Goal: Task Accomplishment & Management: Complete application form

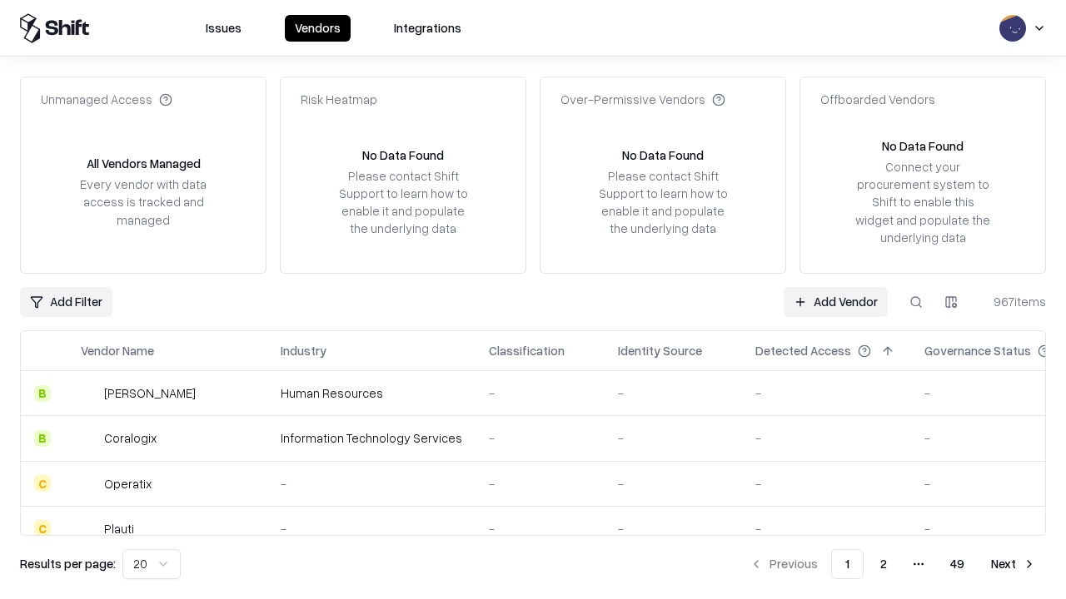
click at [835, 301] on link "Add Vendor" at bounding box center [836, 302] width 104 height 30
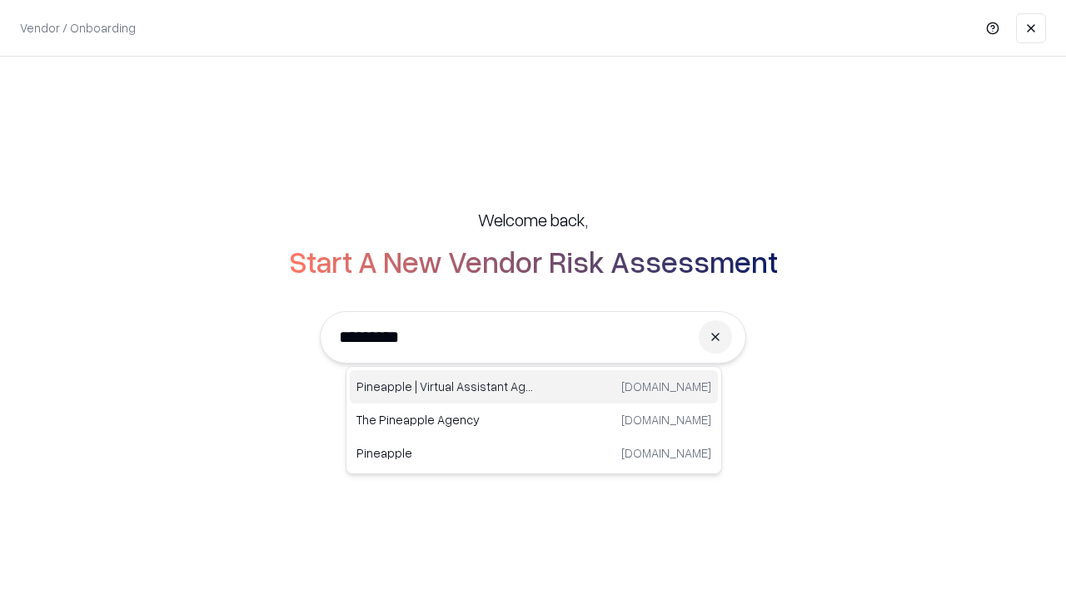
click at [534, 387] on div "Pineapple | Virtual Assistant Agency [DOMAIN_NAME]" at bounding box center [534, 387] width 368 height 33
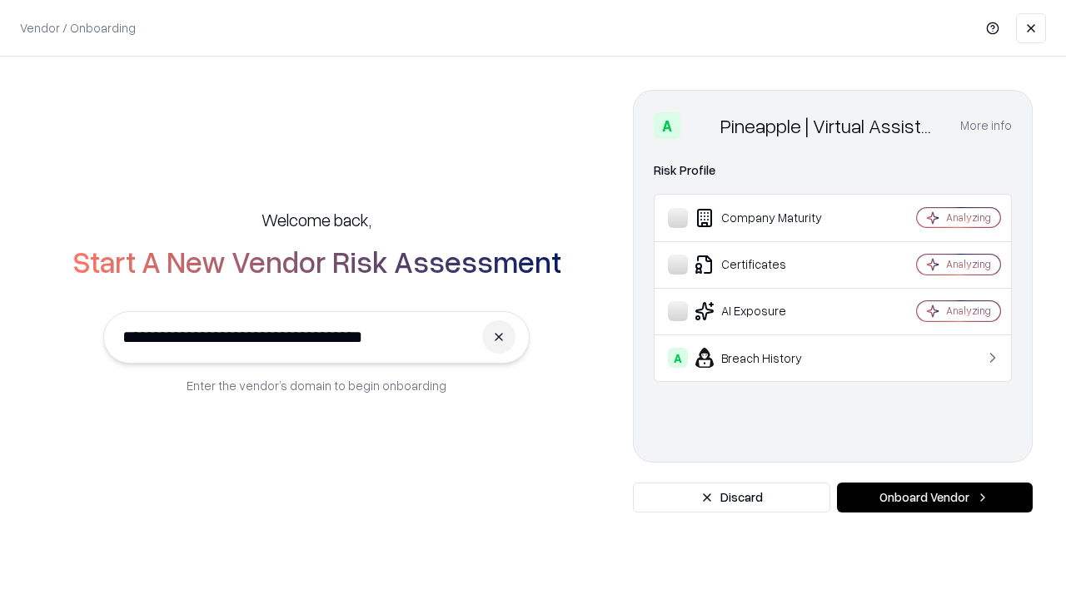
type input "**********"
click at [934, 498] on button "Onboard Vendor" at bounding box center [935, 498] width 196 height 30
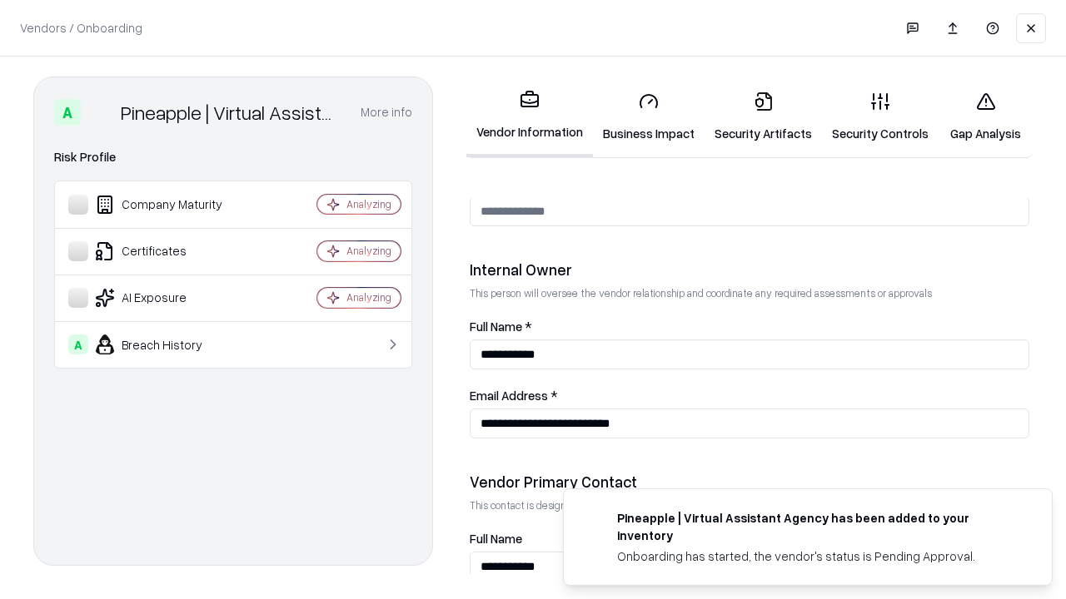
scroll to position [863, 0]
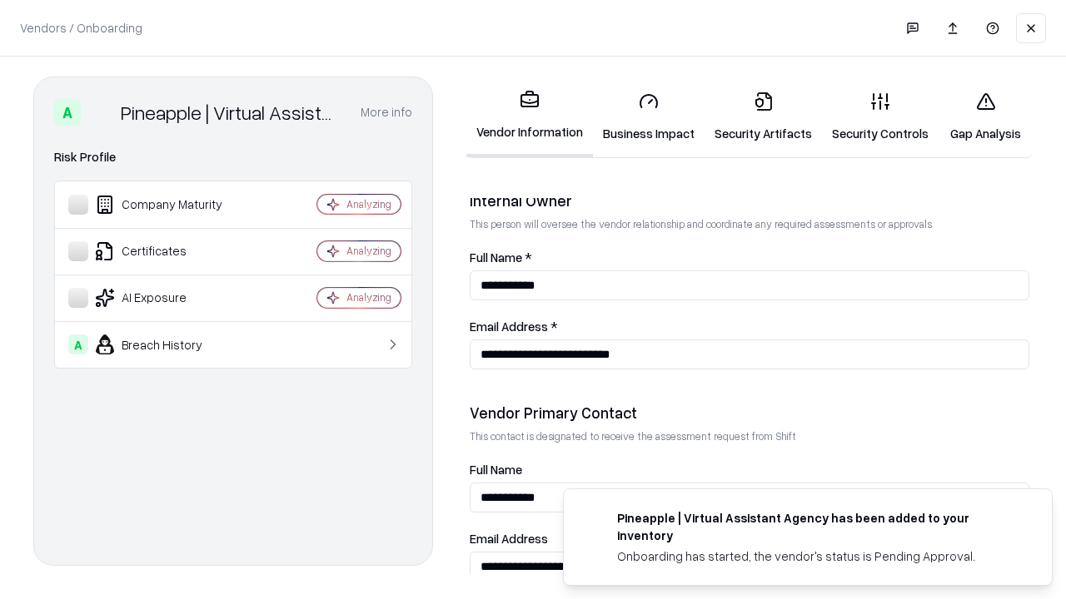
click at [649, 117] on link "Business Impact" at bounding box center [649, 116] width 112 height 77
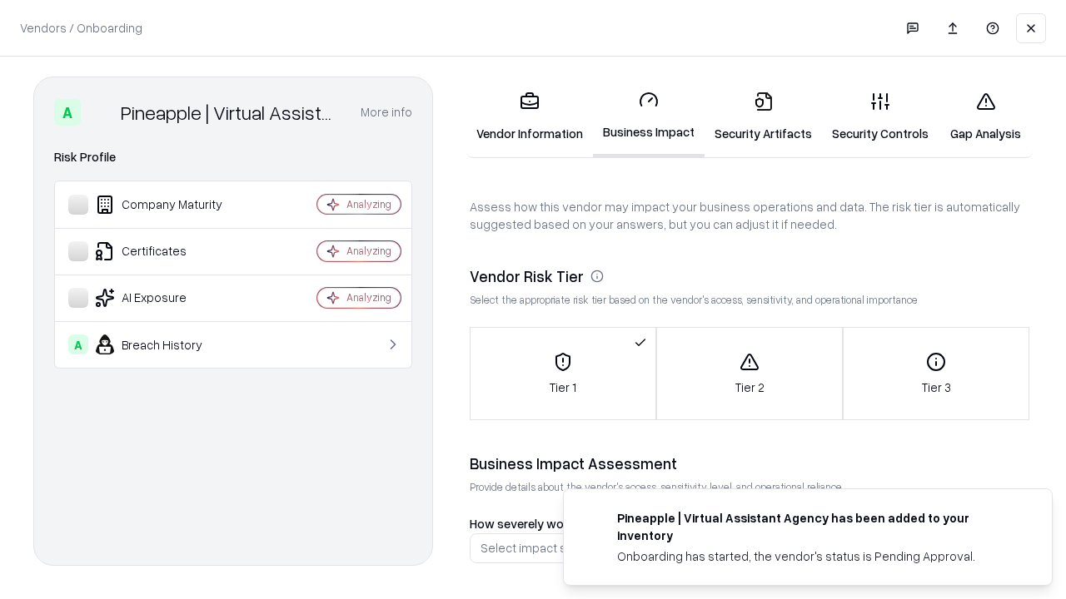
click at [763, 117] on link "Security Artifacts" at bounding box center [762, 116] width 117 height 77
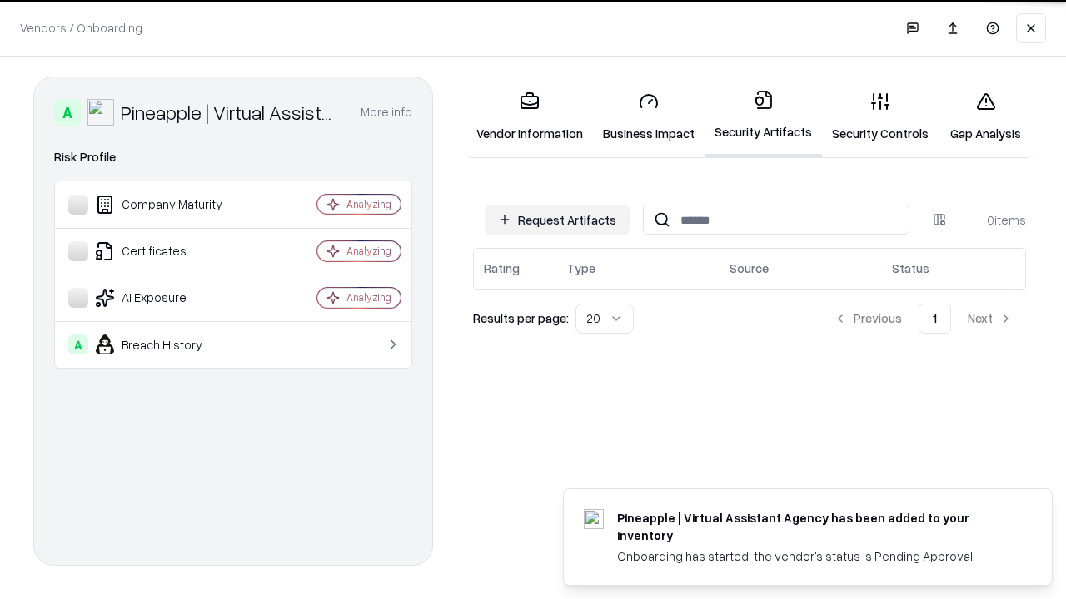
click at [557, 218] on button "Request Artifacts" at bounding box center [557, 220] width 145 height 30
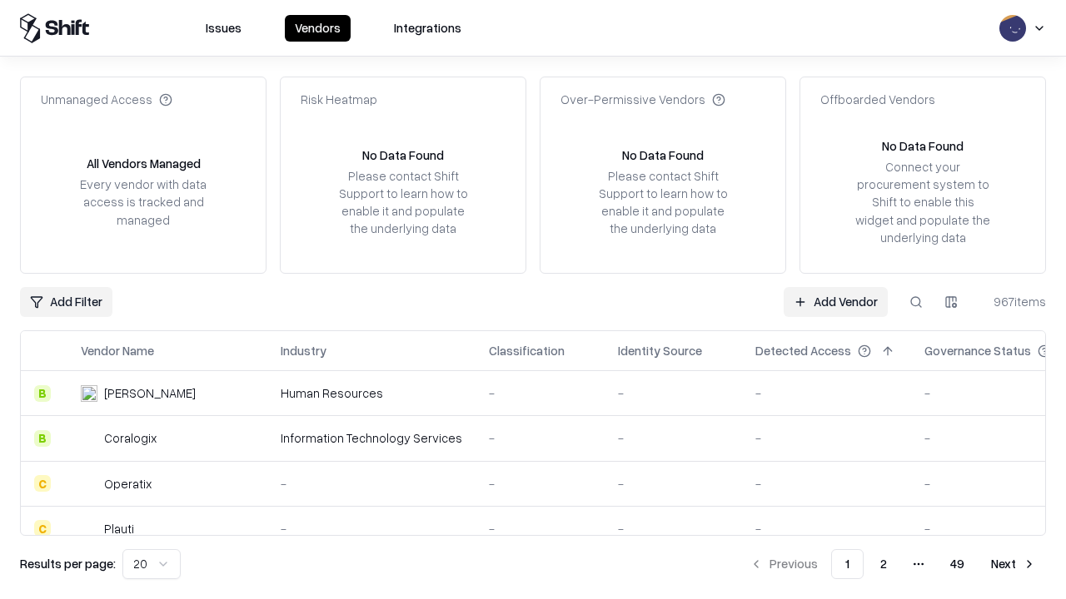
click at [835, 301] on link "Add Vendor" at bounding box center [836, 302] width 104 height 30
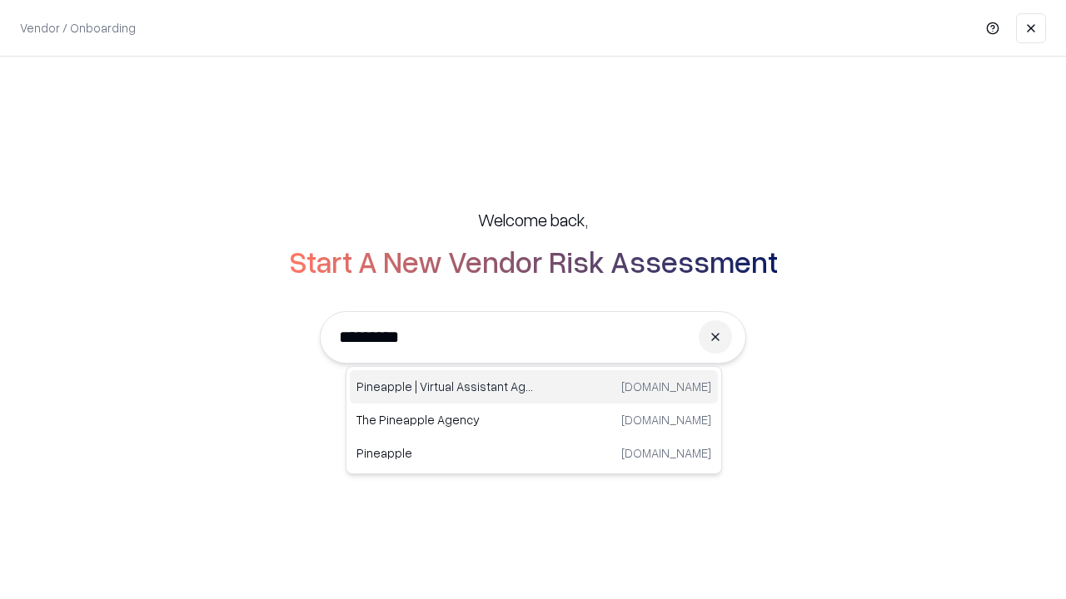
click at [534, 387] on div "Pineapple | Virtual Assistant Agency [DOMAIN_NAME]" at bounding box center [534, 387] width 368 height 33
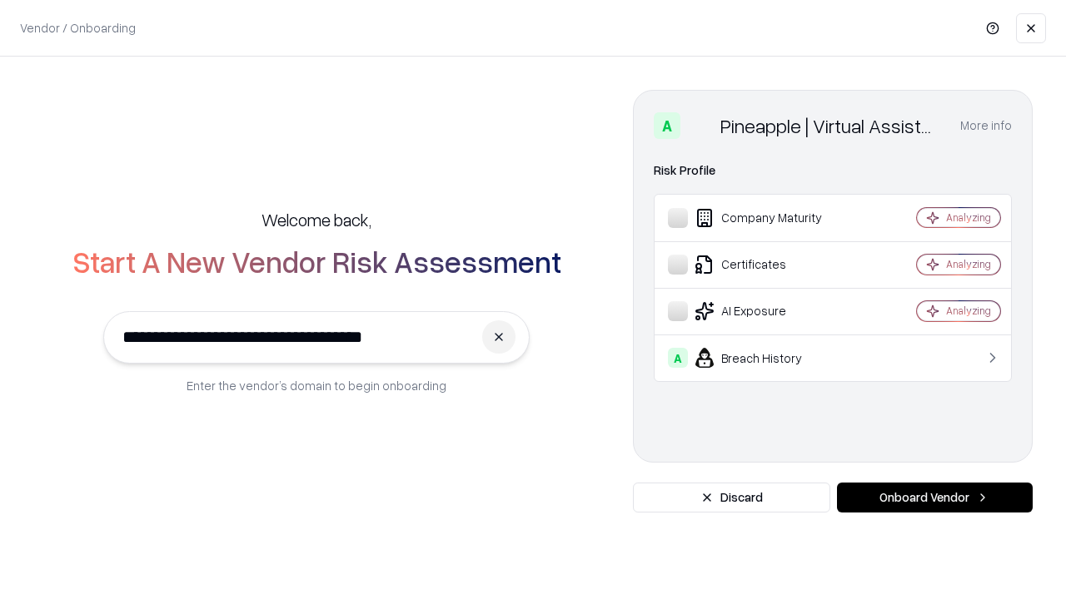
type input "**********"
click at [934, 498] on button "Onboard Vendor" at bounding box center [935, 498] width 196 height 30
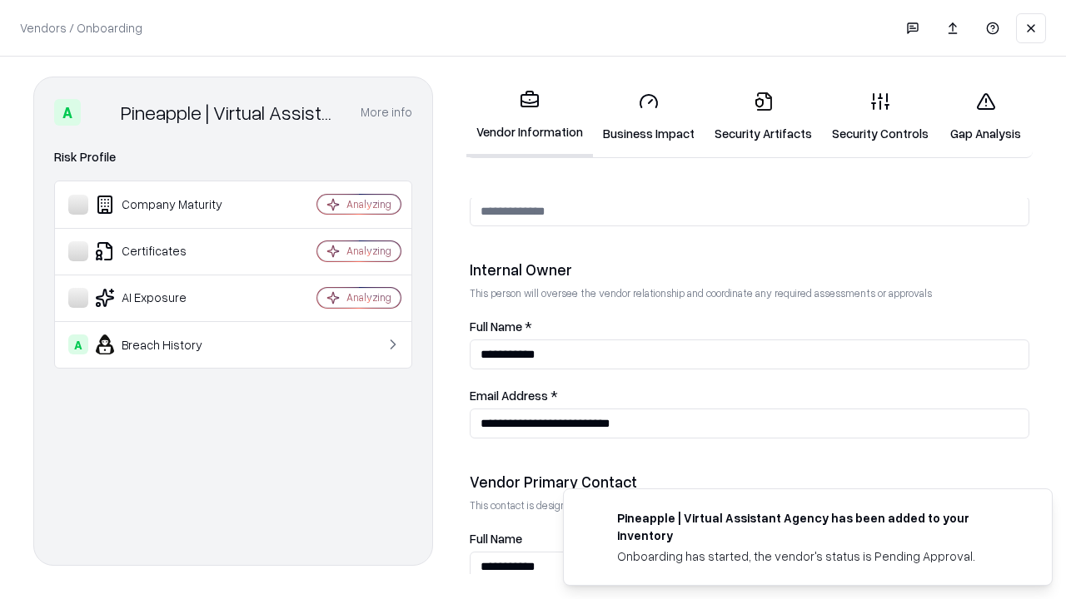
scroll to position [863, 0]
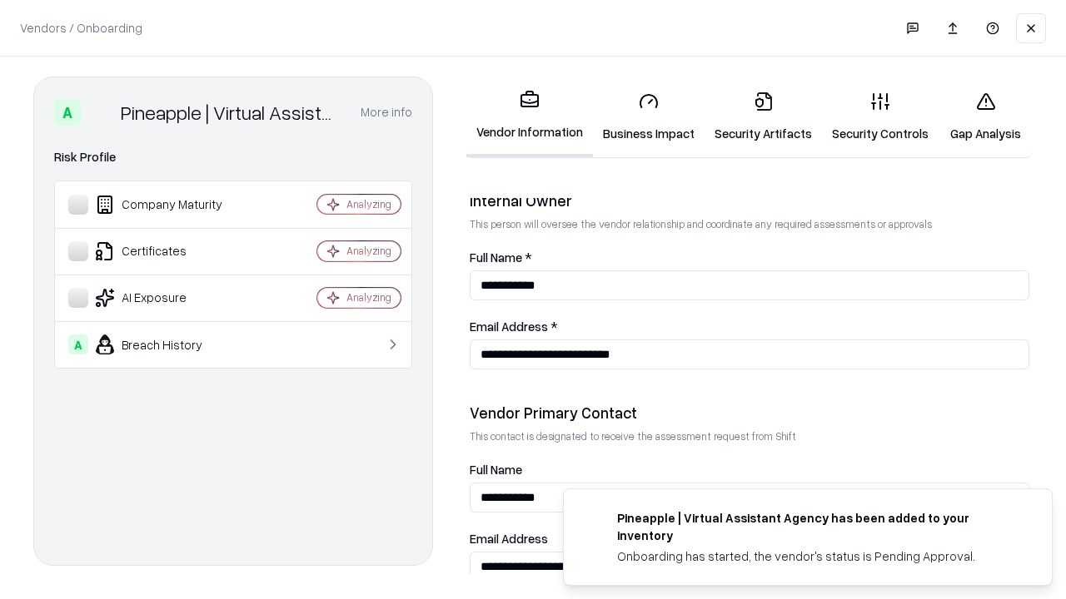
click at [985, 117] on link "Gap Analysis" at bounding box center [985, 116] width 94 height 77
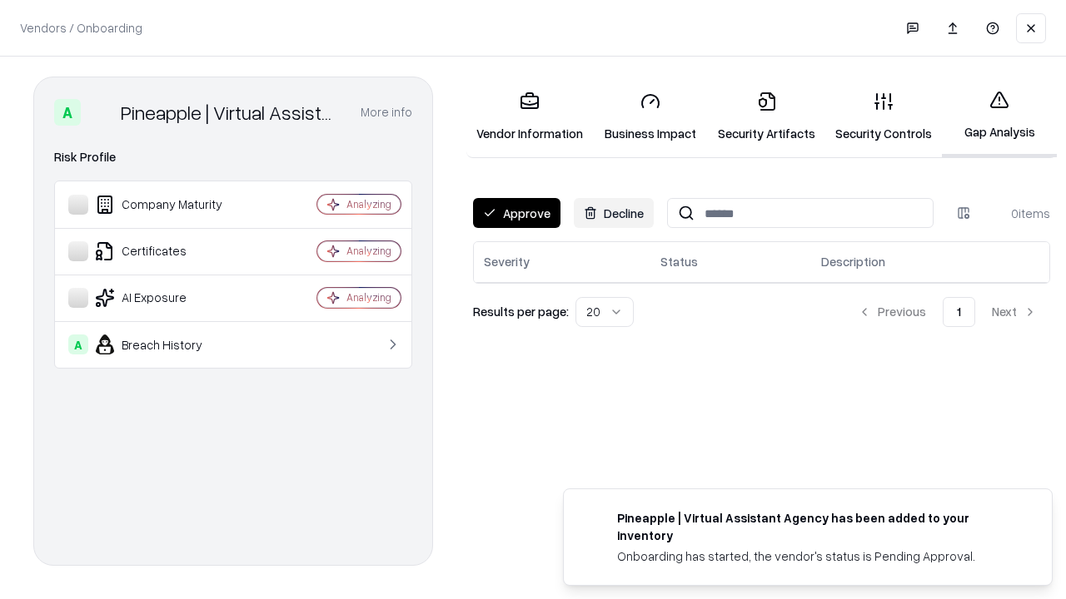
click at [516, 213] on button "Approve" at bounding box center [516, 213] width 87 height 30
